Goal: Information Seeking & Learning: Learn about a topic

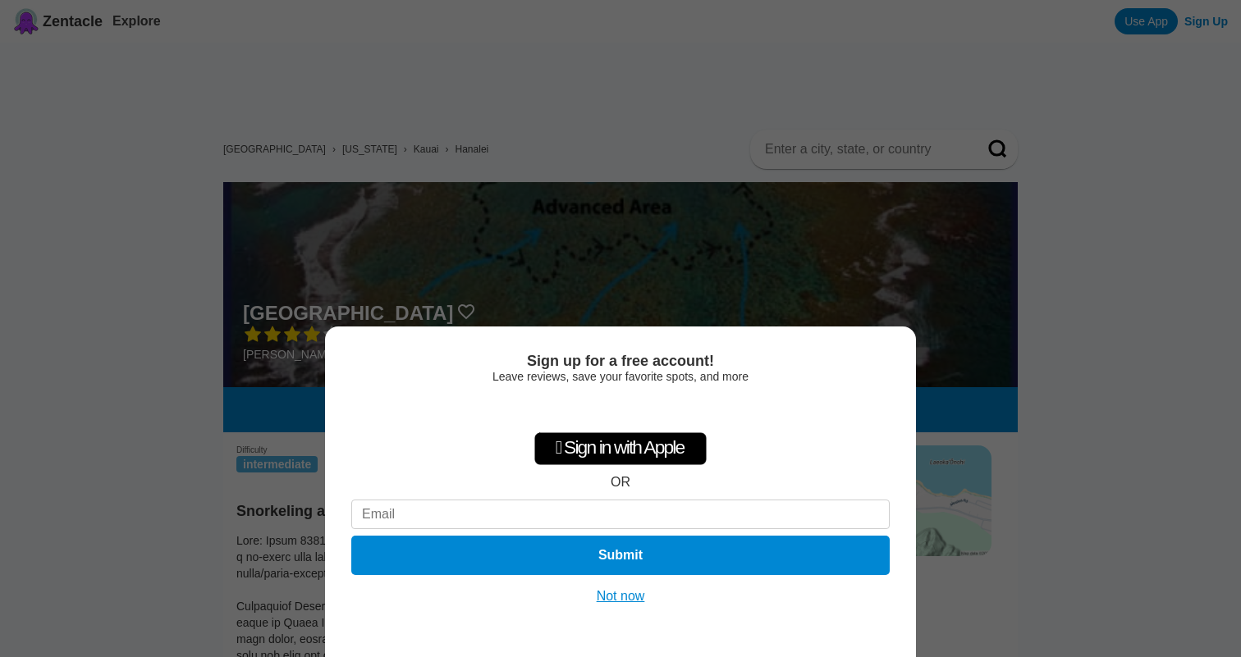
click at [635, 595] on button "Not now" at bounding box center [621, 596] width 58 height 16
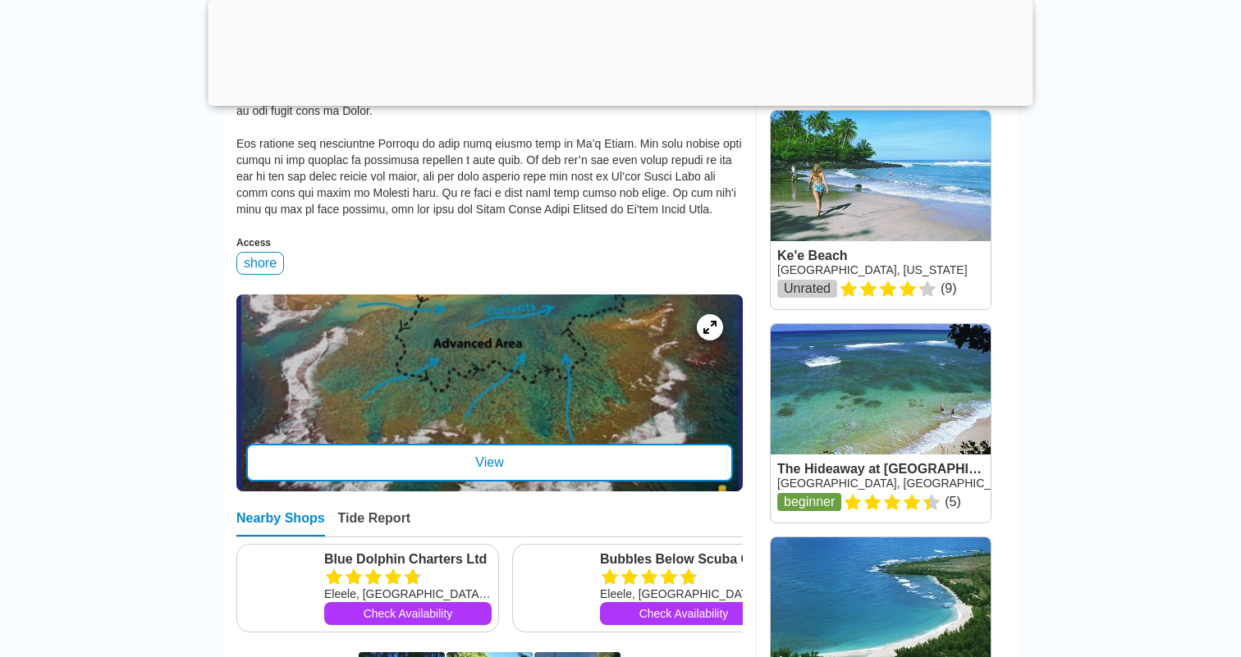
scroll to position [735, 0]
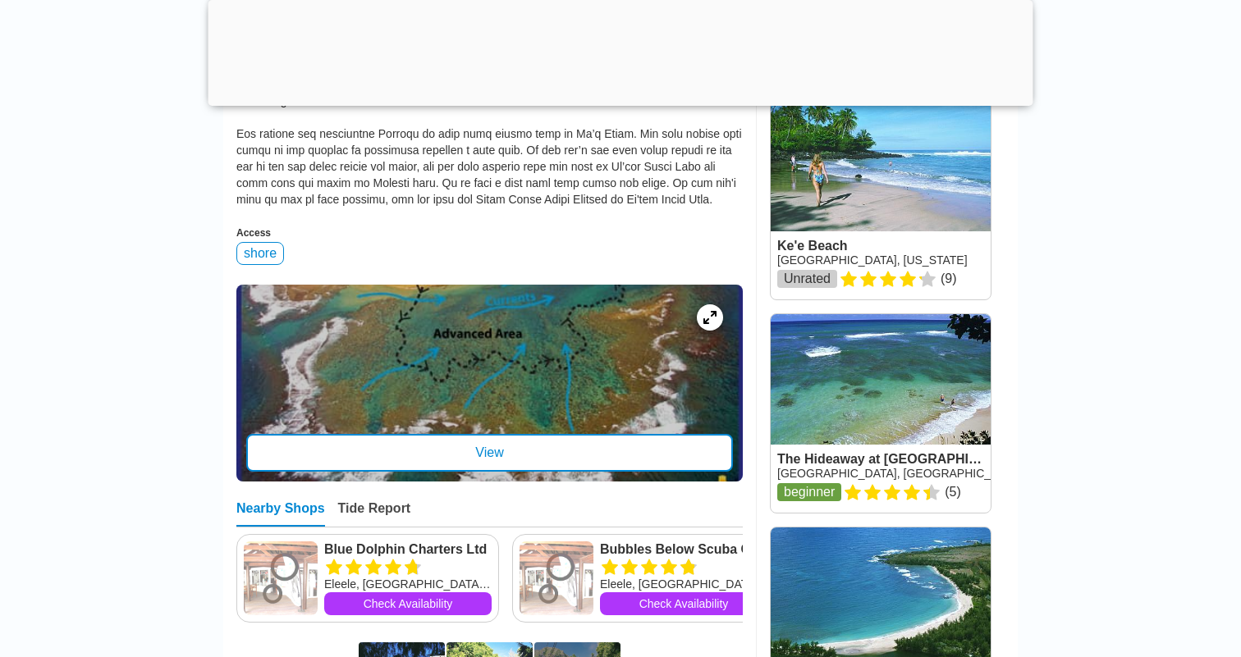
click at [464, 472] on div "View" at bounding box center [489, 453] width 487 height 38
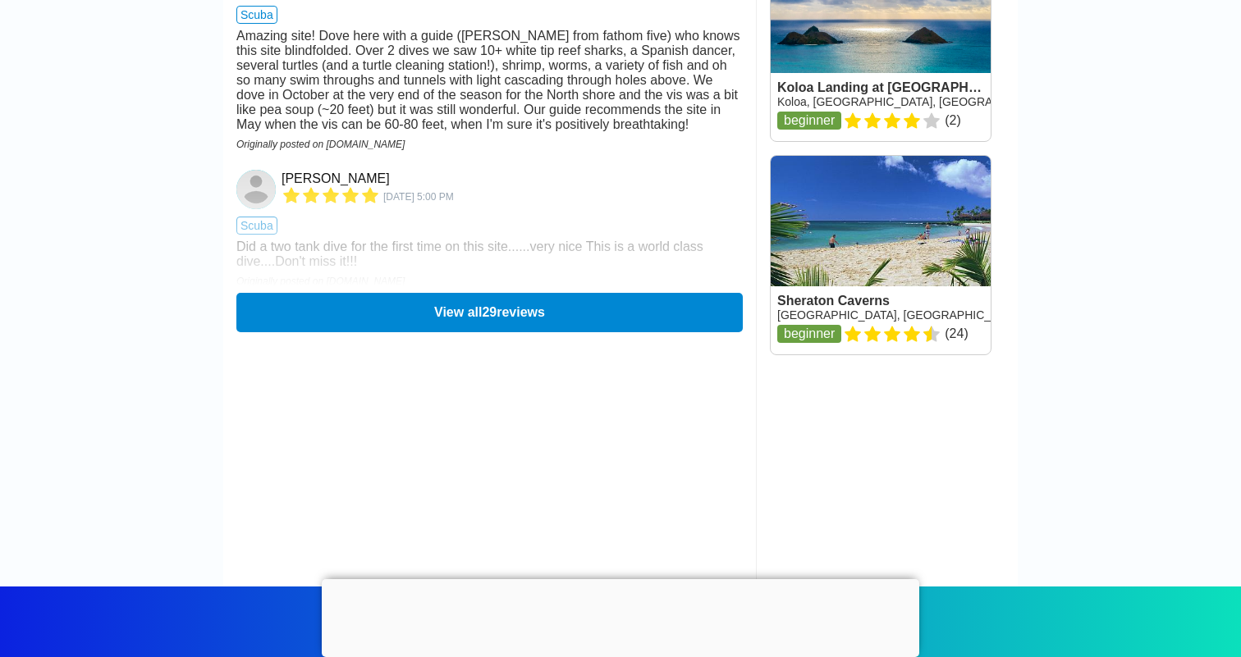
scroll to position [2604, 0]
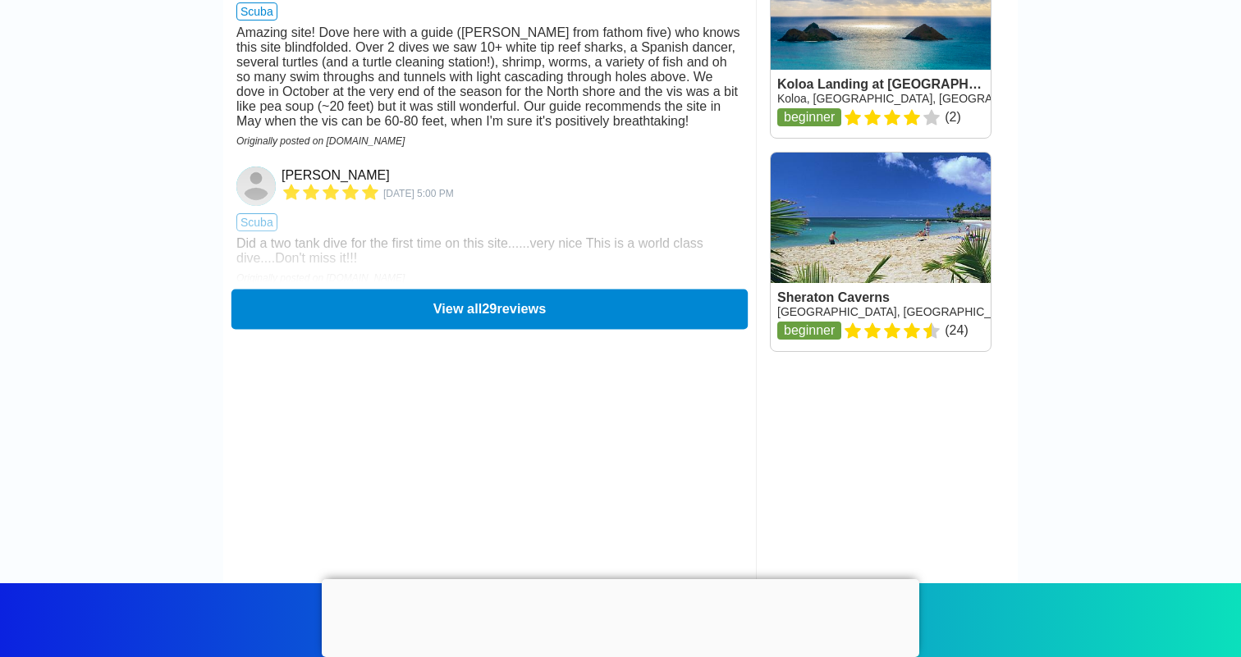
click at [321, 329] on button "View all 29 reviews" at bounding box center [489, 309] width 516 height 40
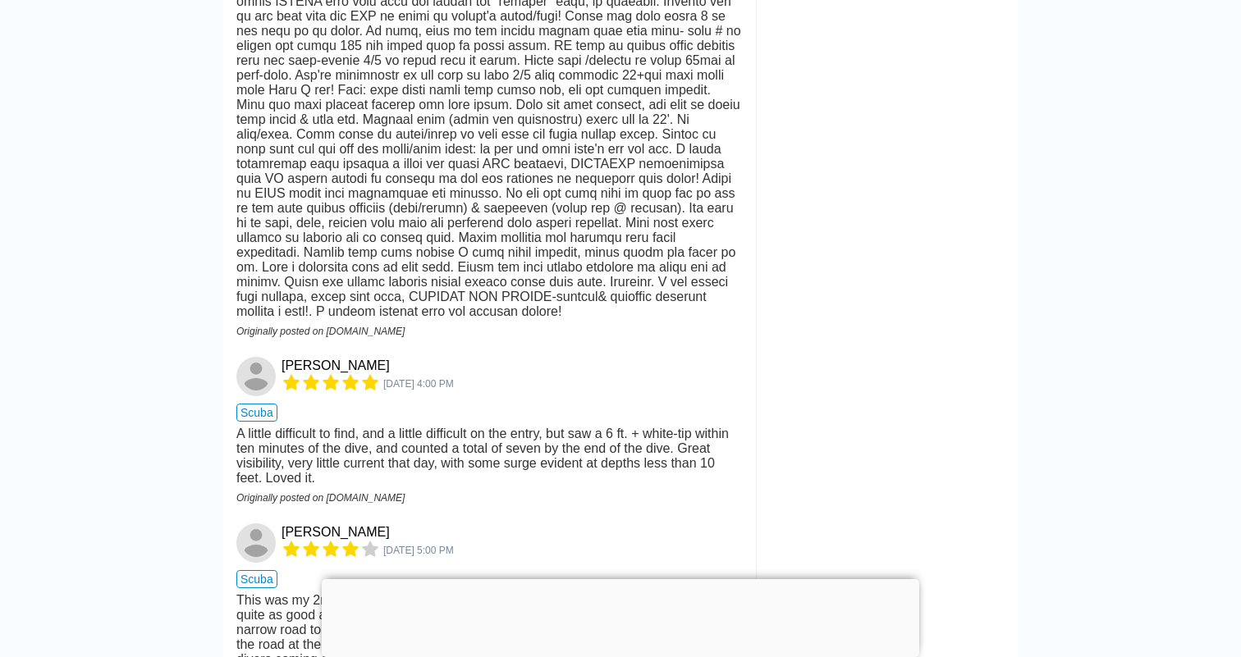
scroll to position [4701, 0]
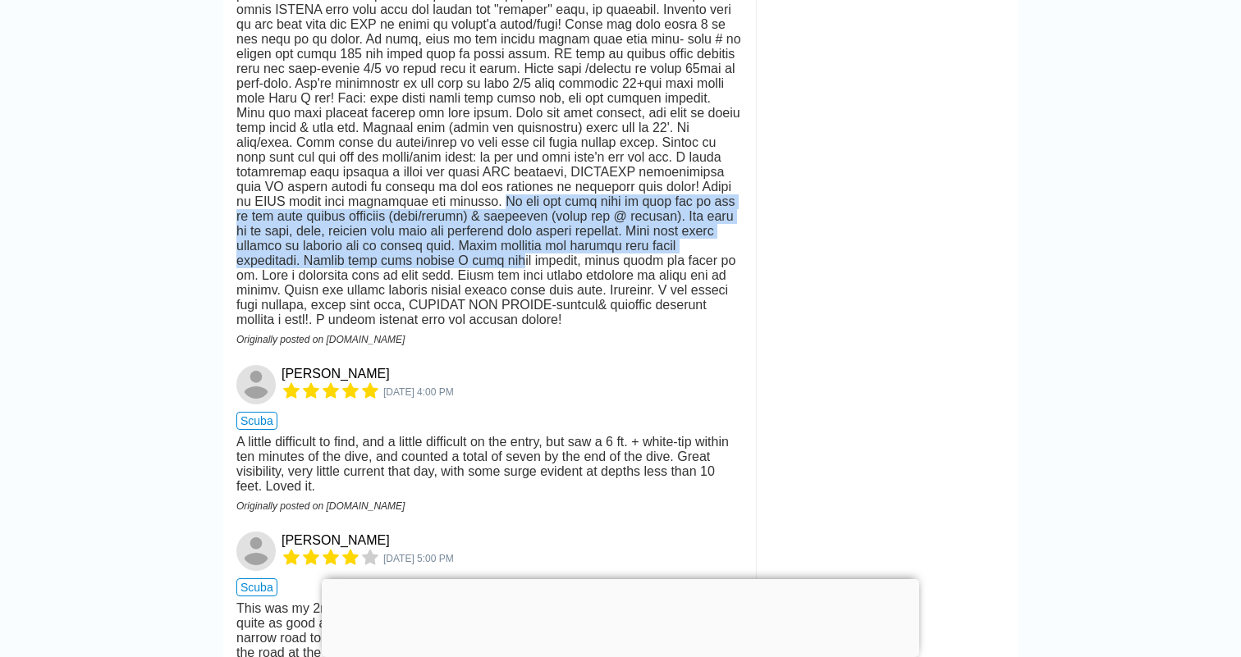
drag, startPoint x: 492, startPoint y: 289, endPoint x: 522, endPoint y: 352, distance: 69.8
click at [522, 327] on div at bounding box center [489, 142] width 506 height 369
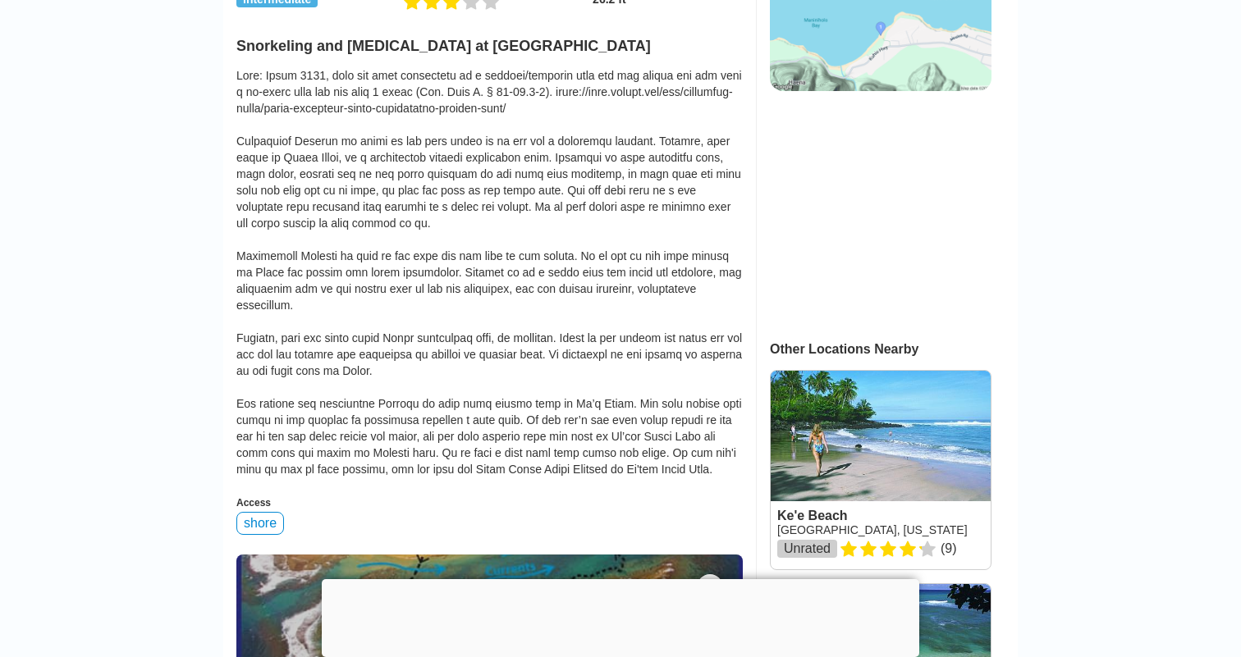
scroll to position [453, 0]
